Goal: Information Seeking & Learning: Learn about a topic

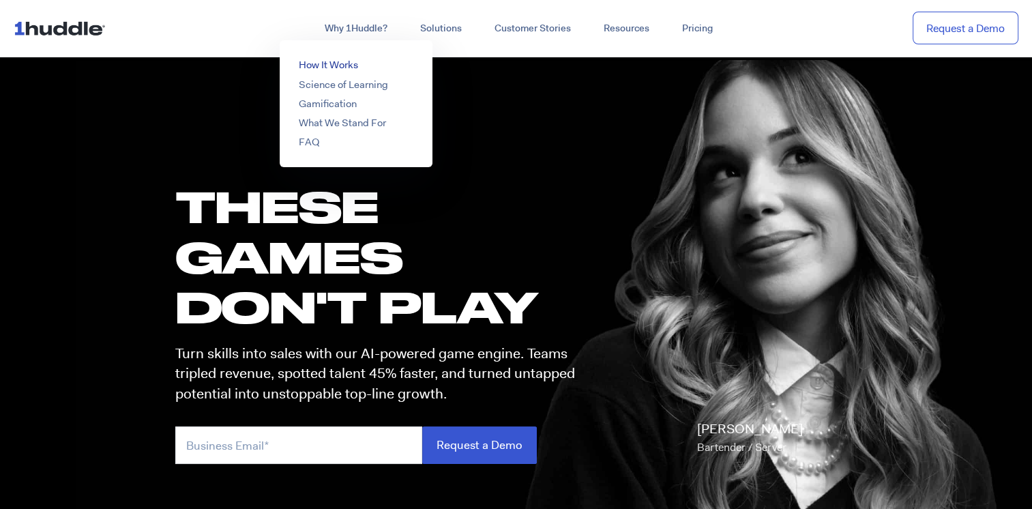
click at [332, 65] on link "How It Works" at bounding box center [328, 65] width 59 height 14
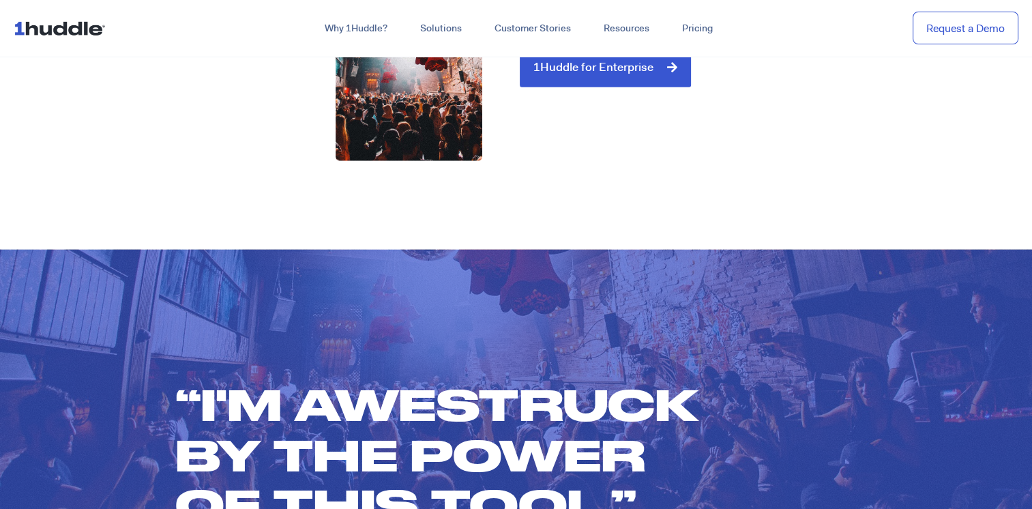
scroll to position [3682, 0]
